Goal: Information Seeking & Learning: Learn about a topic

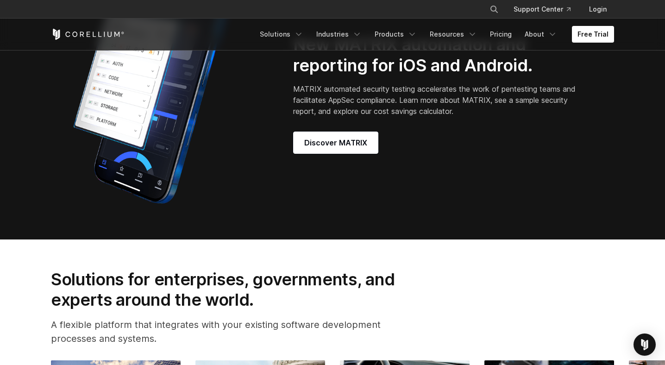
scroll to position [807, 0]
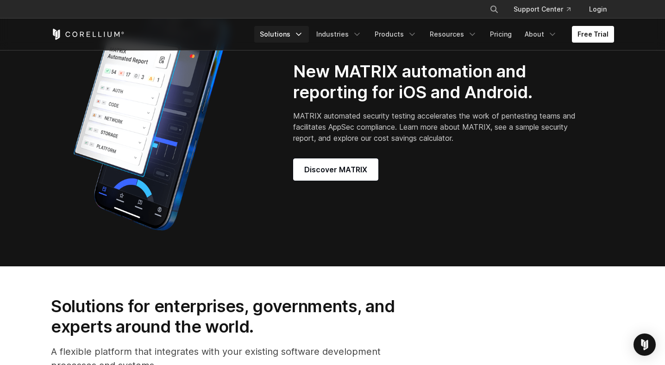
click at [296, 38] on link "Solutions" at bounding box center [281, 34] width 55 height 17
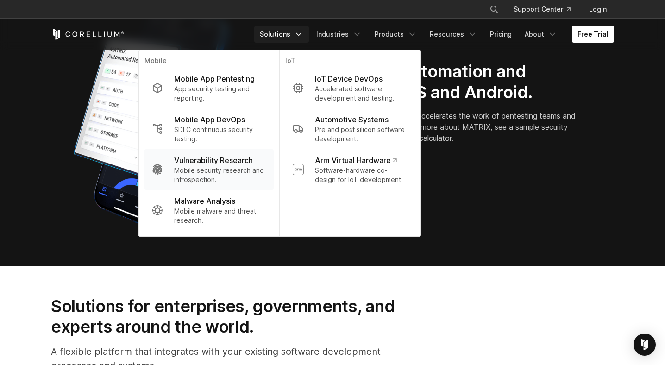
click at [242, 161] on p "Vulnerability Research" at bounding box center [213, 160] width 79 height 11
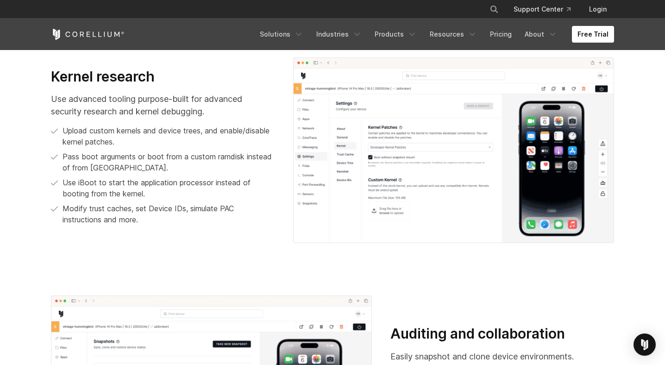
scroll to position [1114, 0]
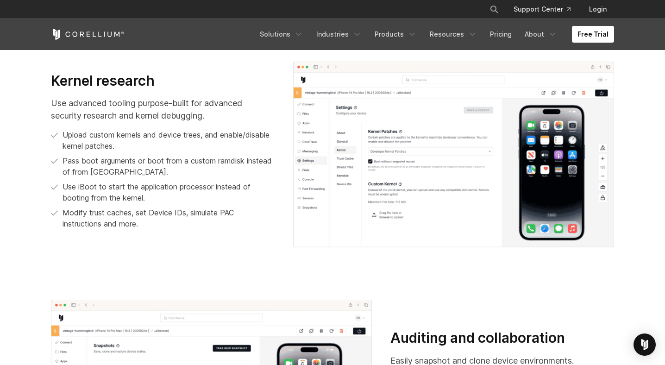
click at [183, 103] on p "Use advanced tooling purpose-built for advanced security research and kernel de…" at bounding box center [163, 109] width 224 height 25
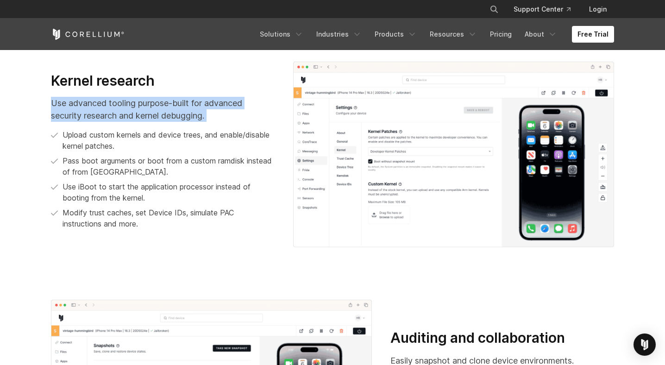
click at [183, 103] on p "Use advanced tooling purpose-built for advanced security research and kernel de…" at bounding box center [163, 109] width 224 height 25
click at [116, 117] on p "Use advanced tooling purpose-built for advanced security research and kernel de…" at bounding box center [163, 109] width 224 height 25
